Goal: Transaction & Acquisition: Book appointment/travel/reservation

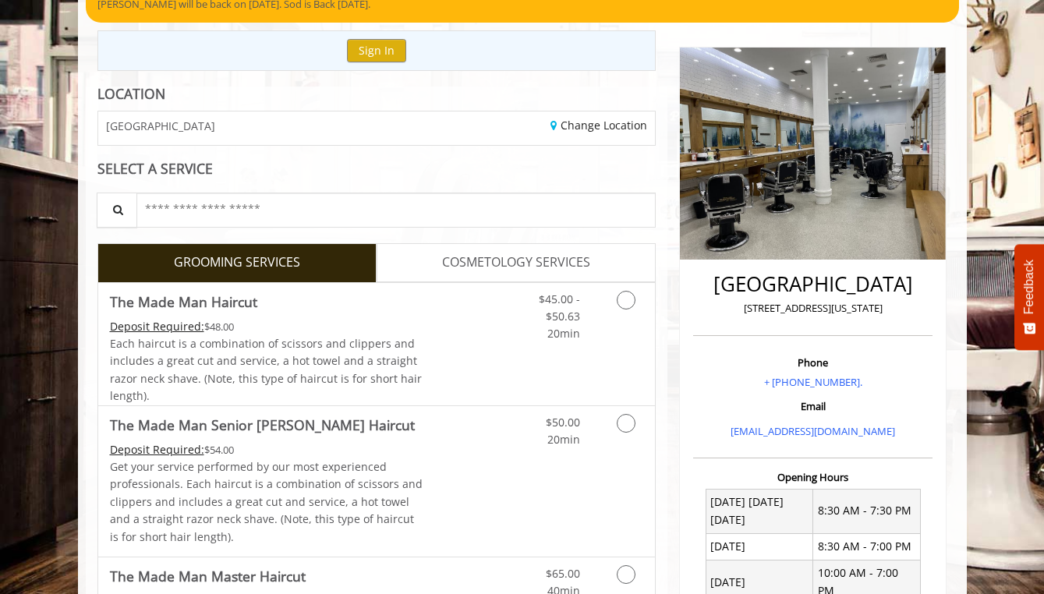
scroll to position [150, 0]
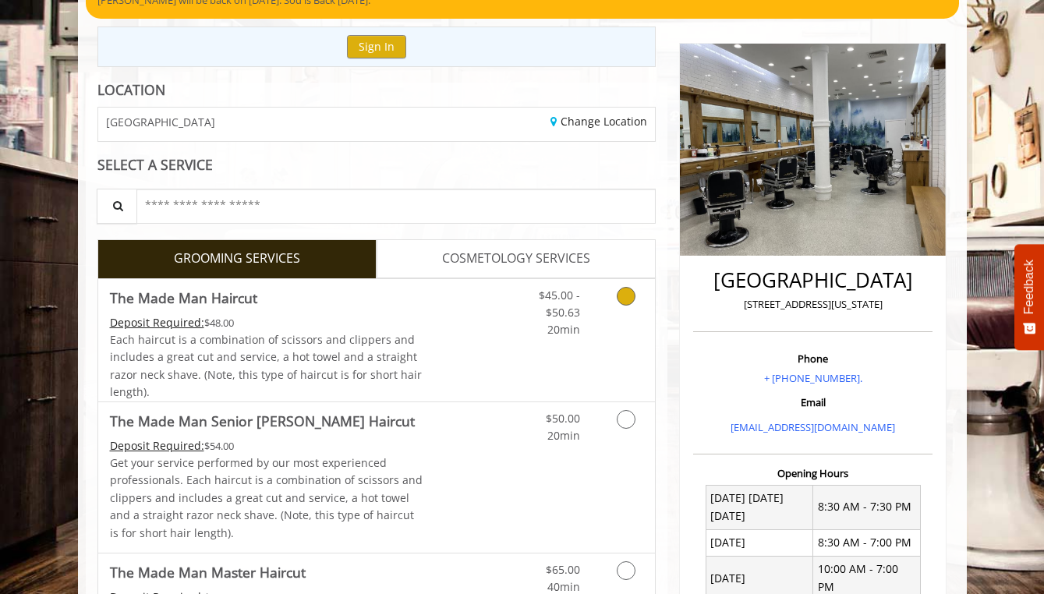
click at [589, 314] on div "$45.00 - $50.63 20min" at bounding box center [548, 309] width 88 height 60
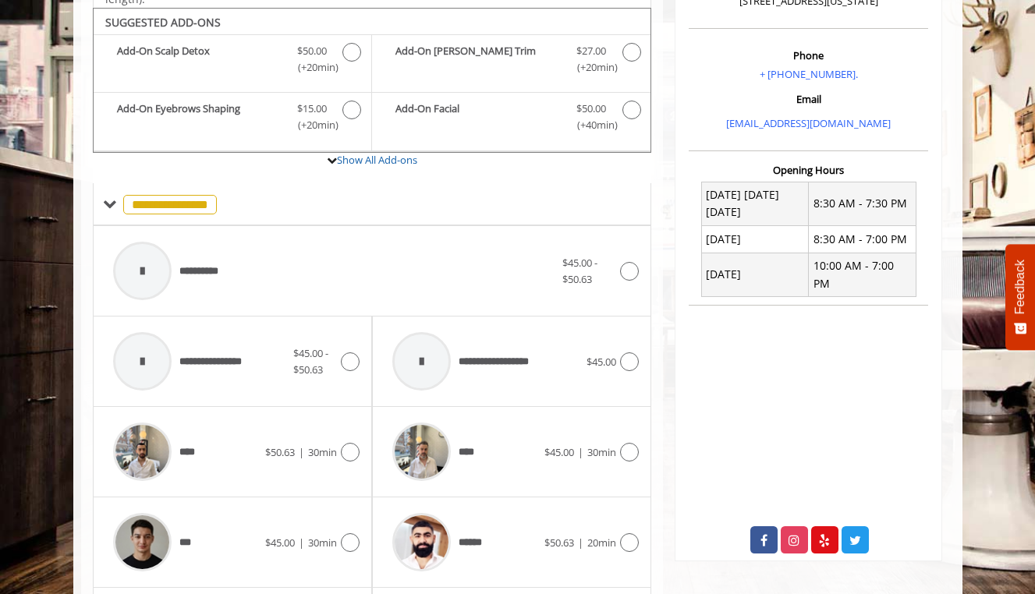
scroll to position [461, 0]
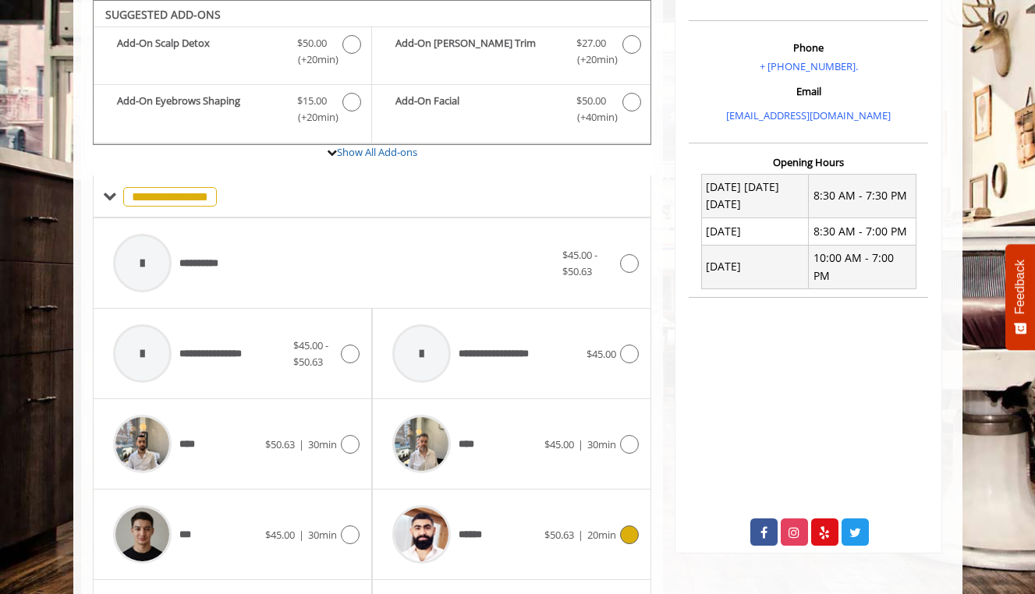
click at [544, 528] on span "$50.63" at bounding box center [559, 535] width 30 height 14
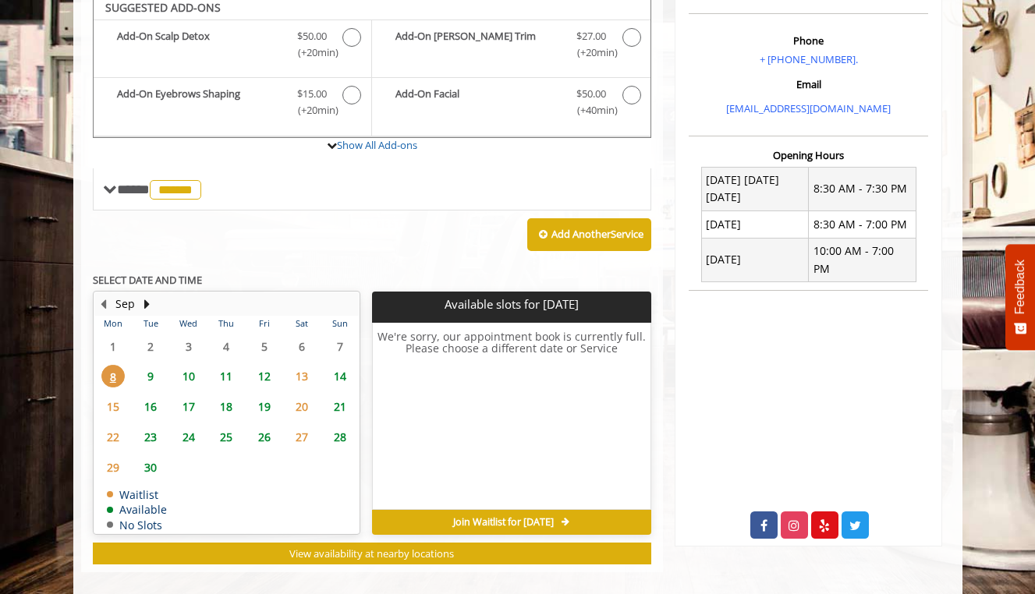
scroll to position [462, 0]
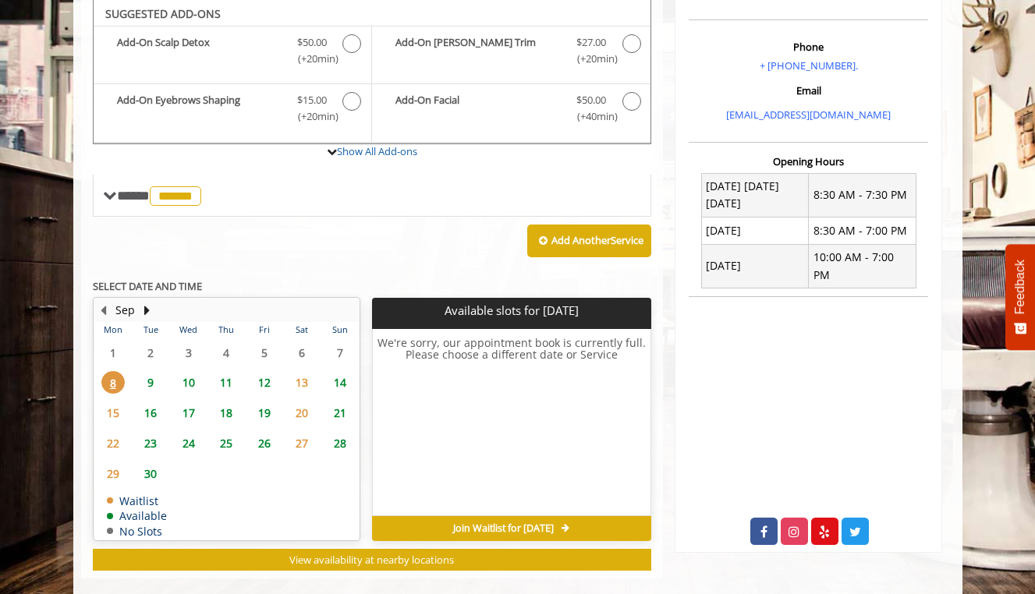
click at [177, 372] on span "10" at bounding box center [188, 382] width 23 height 23
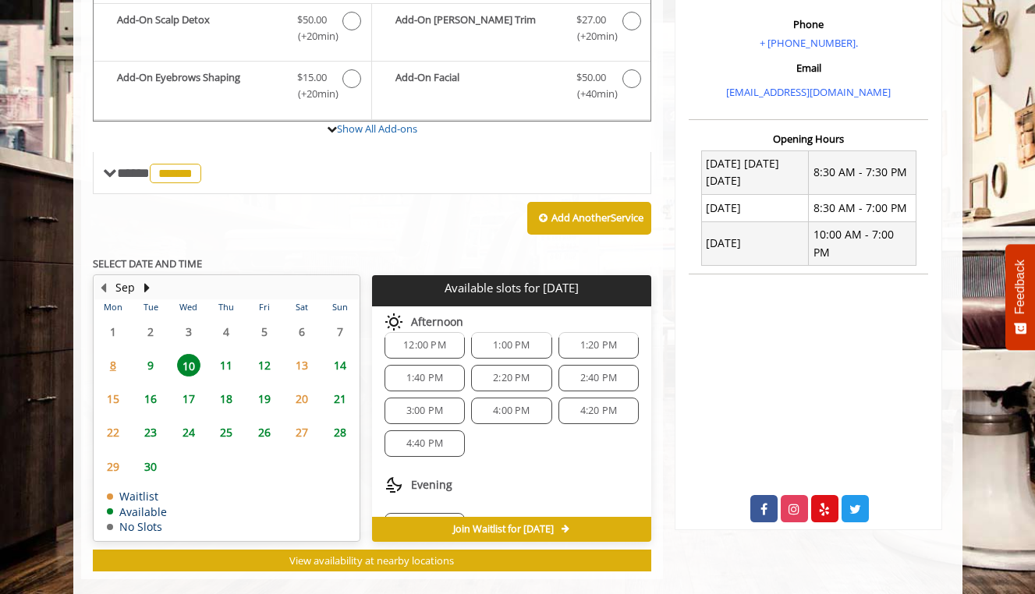
scroll to position [168, 0]
click at [429, 493] on span "5:20 PM" at bounding box center [424, 491] width 37 height 12
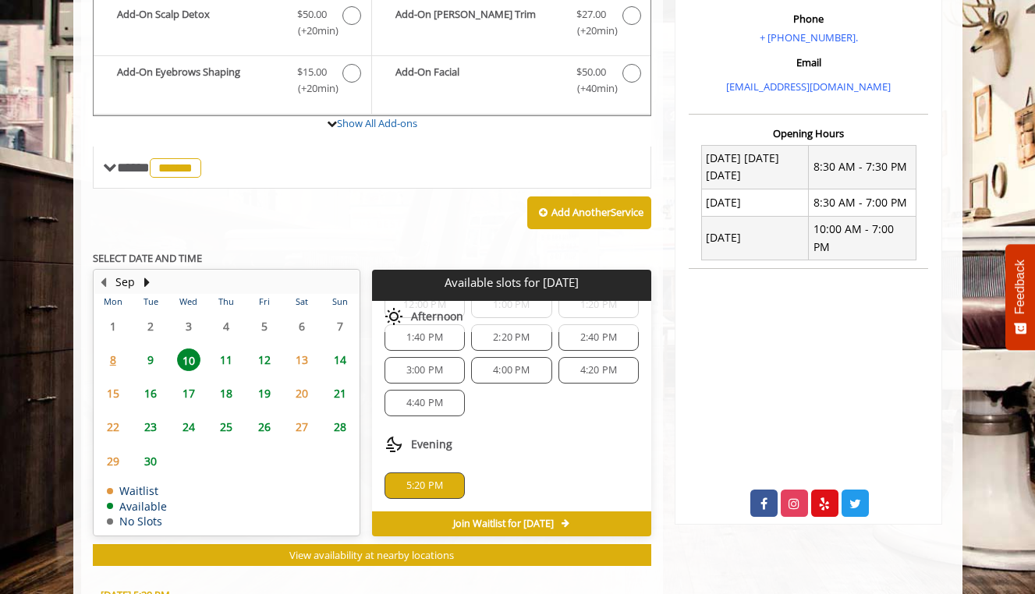
scroll to position [790, 0]
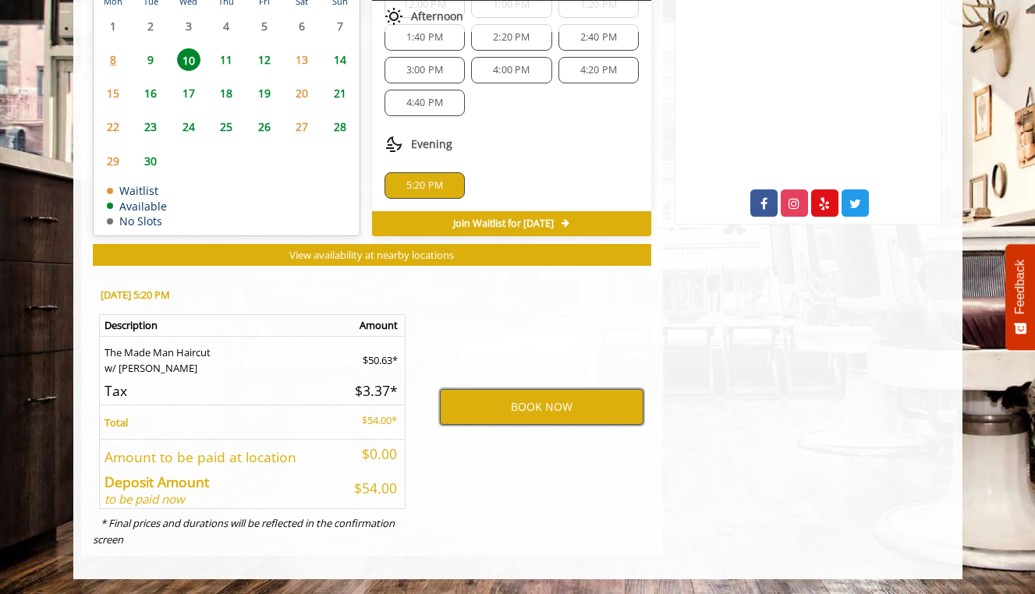
click at [491, 409] on button "BOOK NOW" at bounding box center [542, 407] width 204 height 36
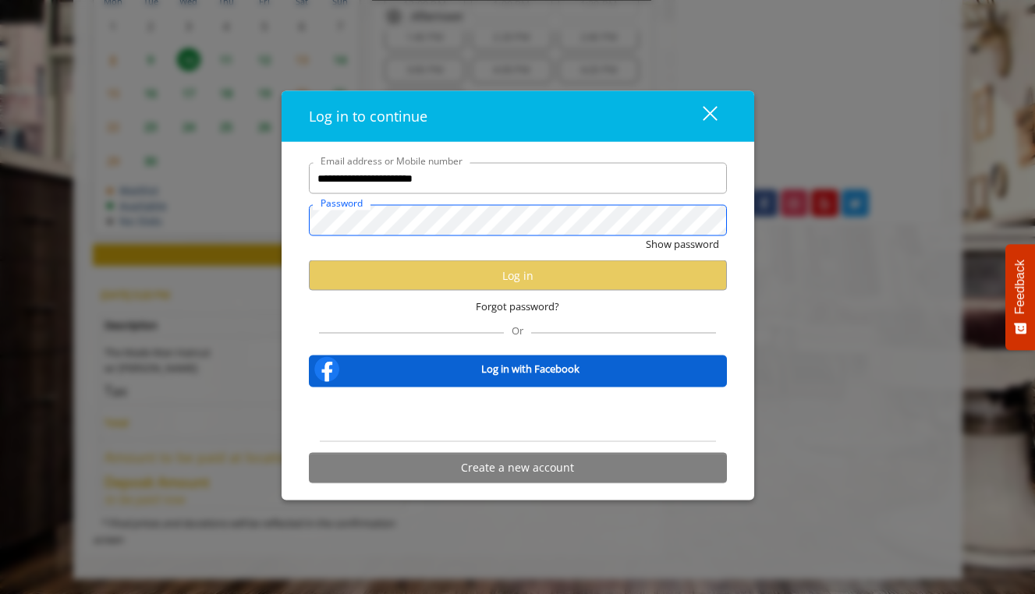
scroll to position [0, 0]
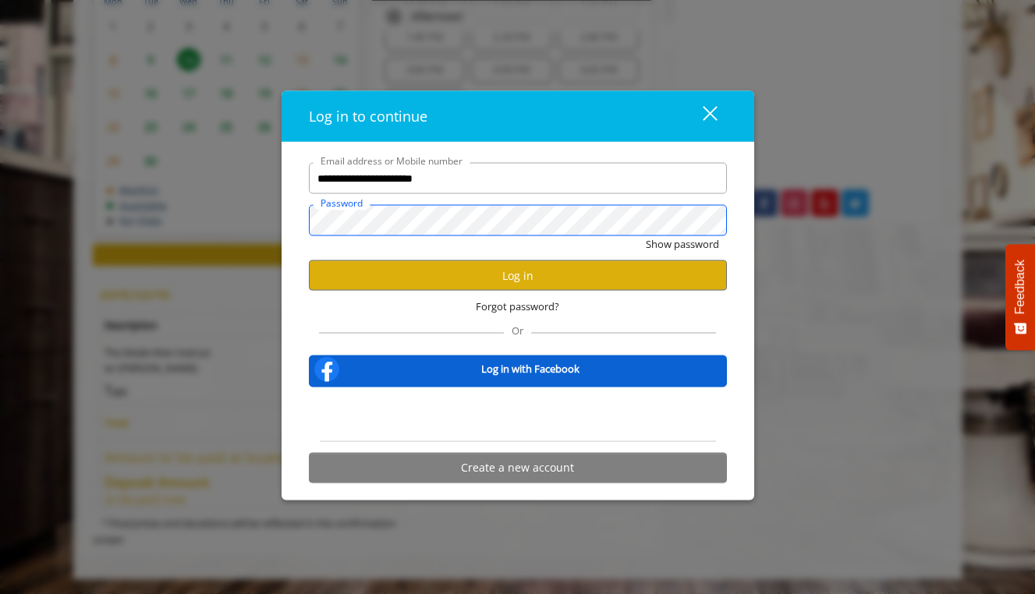
click at [646, 236] on button "Show password" at bounding box center [682, 244] width 73 height 16
click at [419, 272] on button "Log in" at bounding box center [518, 275] width 418 height 30
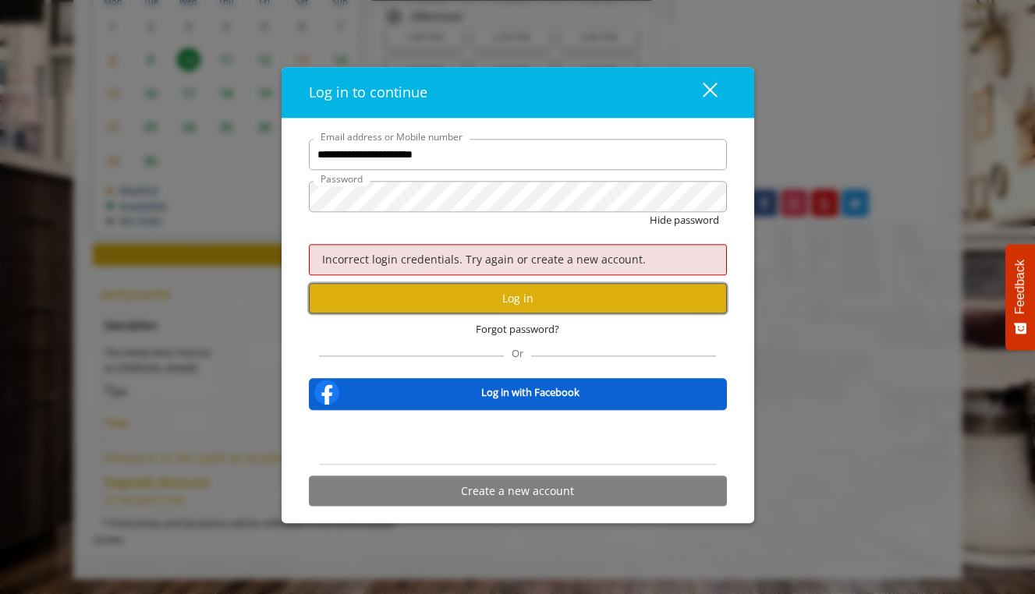
click at [388, 298] on button "Log in" at bounding box center [518, 299] width 418 height 30
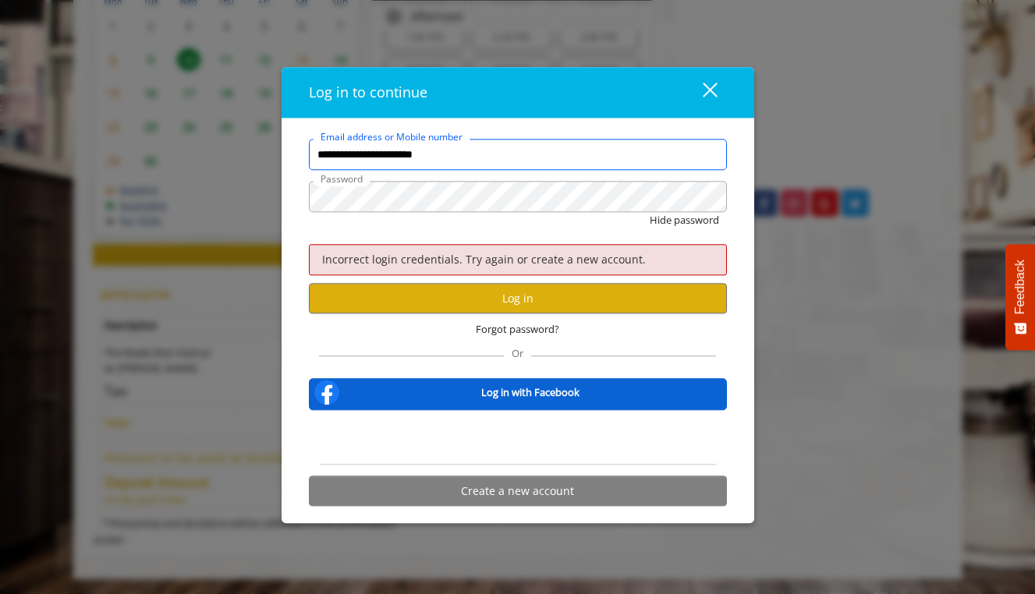
drag, startPoint x: 453, startPoint y: 154, endPoint x: 349, endPoint y: 156, distance: 104.5
click at [349, 156] on input "**********" at bounding box center [518, 155] width 418 height 31
type input "**********"
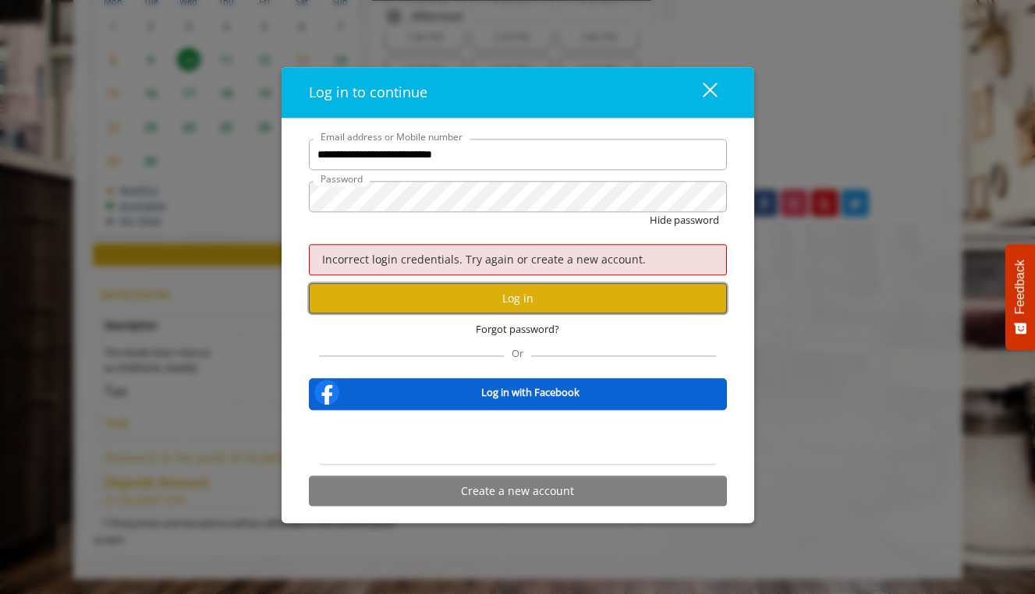
click at [384, 288] on button "Log in" at bounding box center [518, 299] width 418 height 30
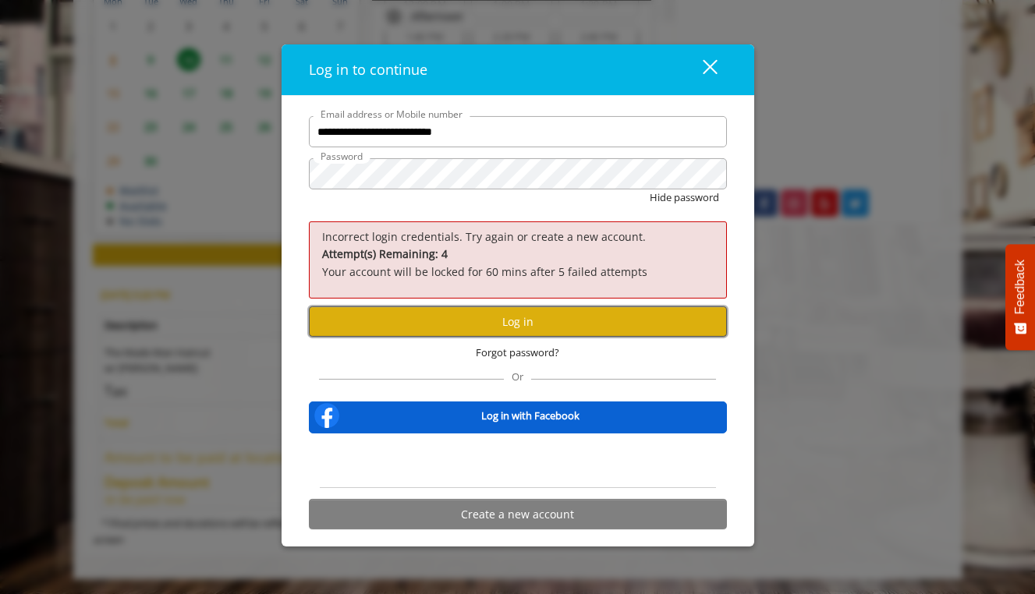
click at [438, 326] on button "Log in" at bounding box center [518, 321] width 418 height 30
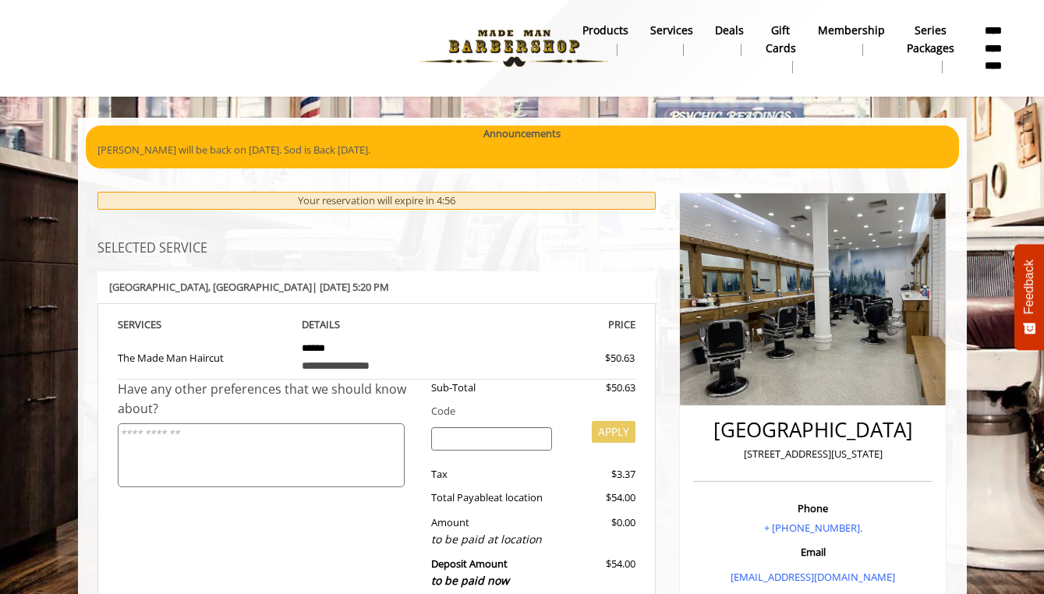
click at [453, 436] on input "search" at bounding box center [491, 438] width 121 height 23
type input "********"
click at [621, 424] on button "APPLY" at bounding box center [614, 432] width 44 height 22
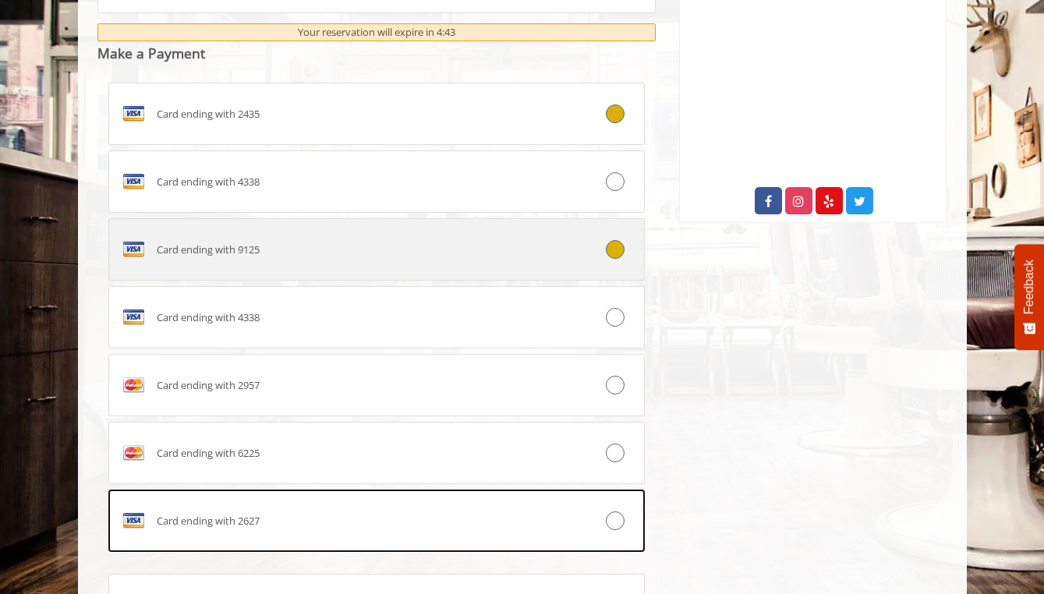
scroll to position [791, 0]
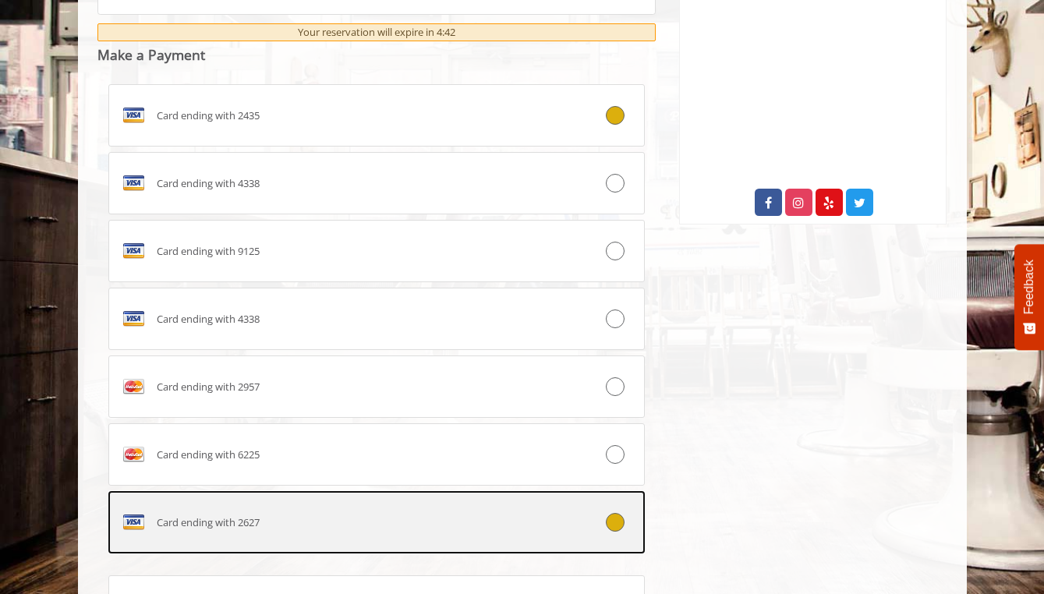
click at [609, 520] on icon at bounding box center [615, 522] width 19 height 19
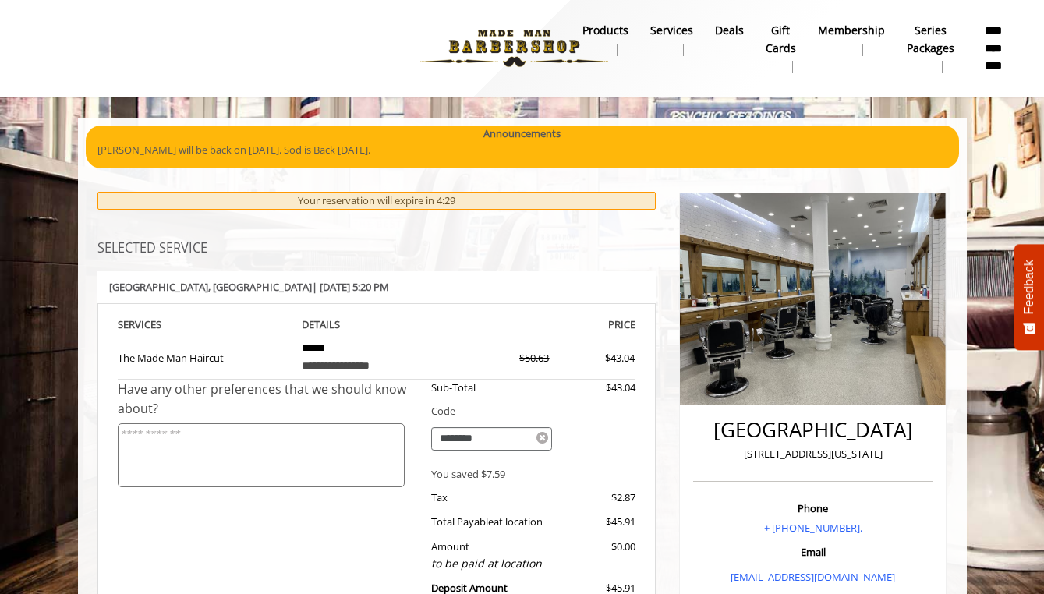
scroll to position [948, 0]
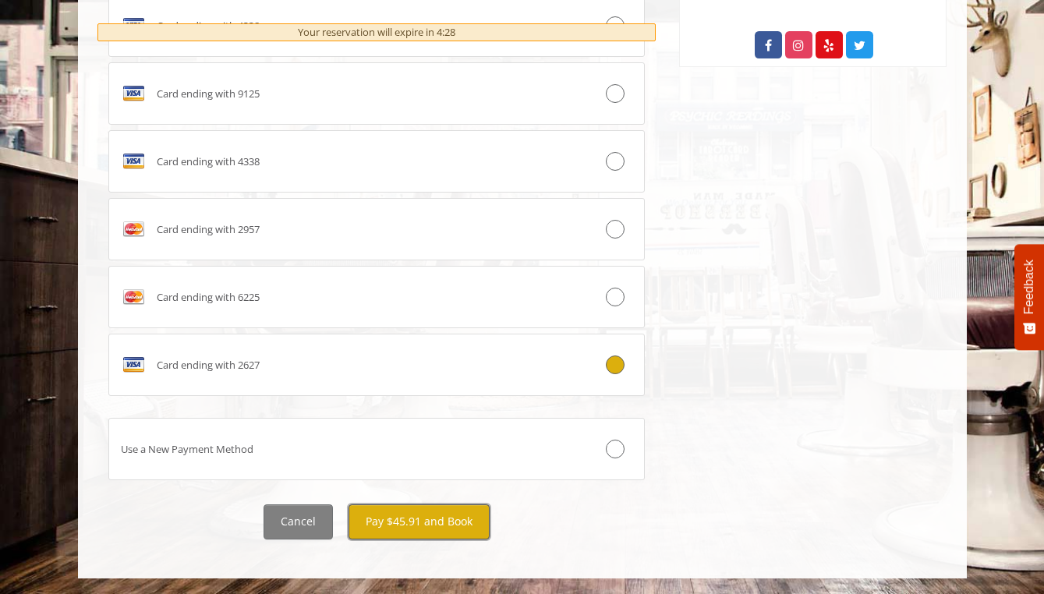
click at [403, 523] on button "Pay $45.91 and Book" at bounding box center [419, 521] width 141 height 35
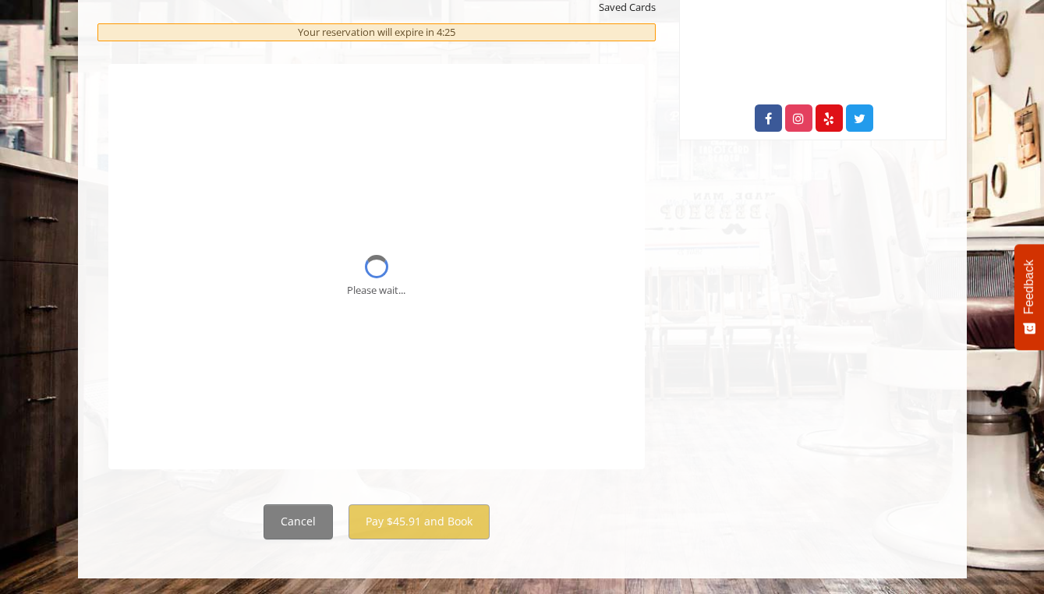
scroll to position [0, 0]
